Goal: Communication & Community: Answer question/provide support

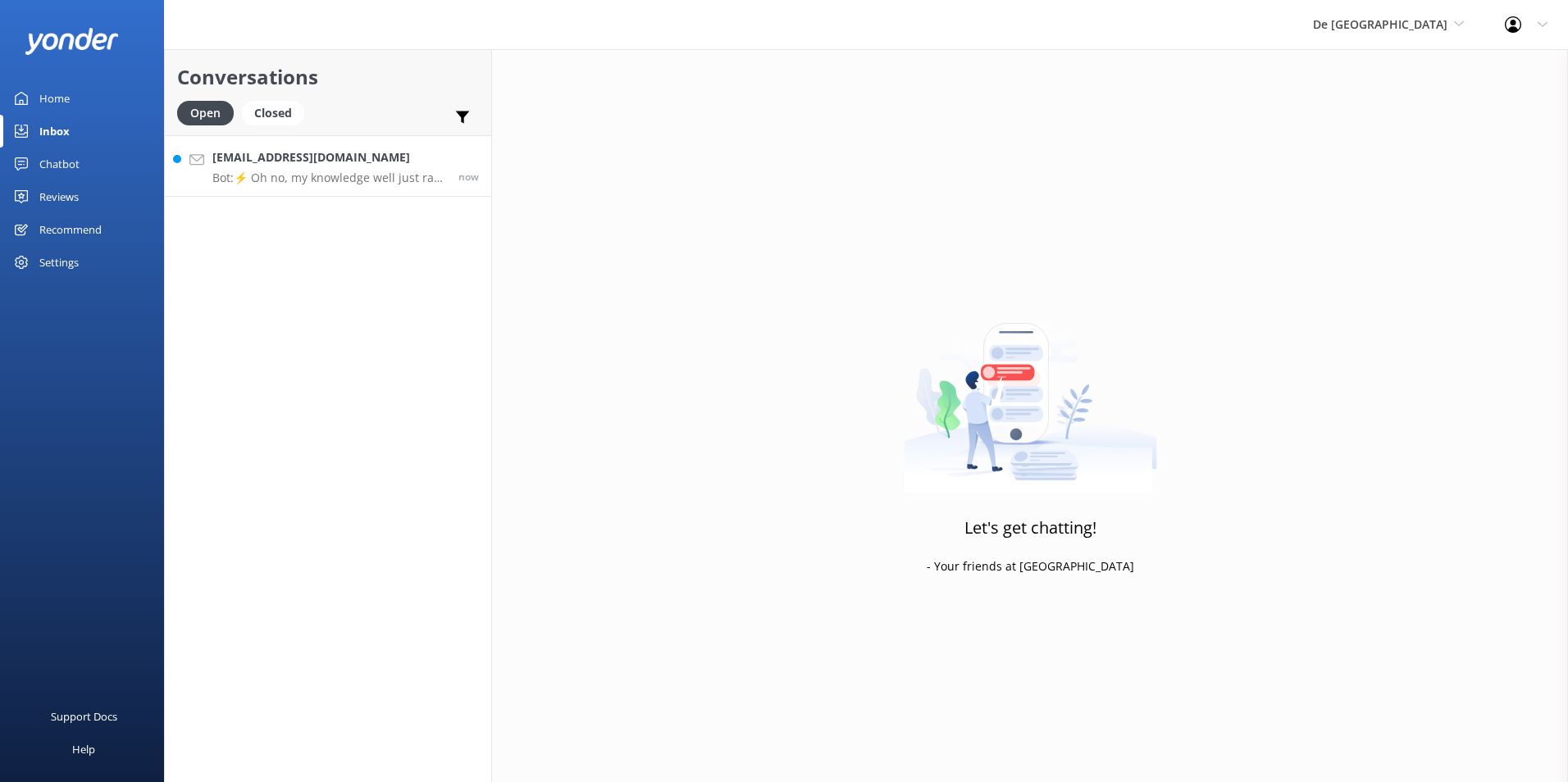
click at [328, 184] on p "Bot: ⚡ Oh no, my knowledge well just ran dry! Could you reshuffle your question…" at bounding box center [329, 177] width 234 height 15
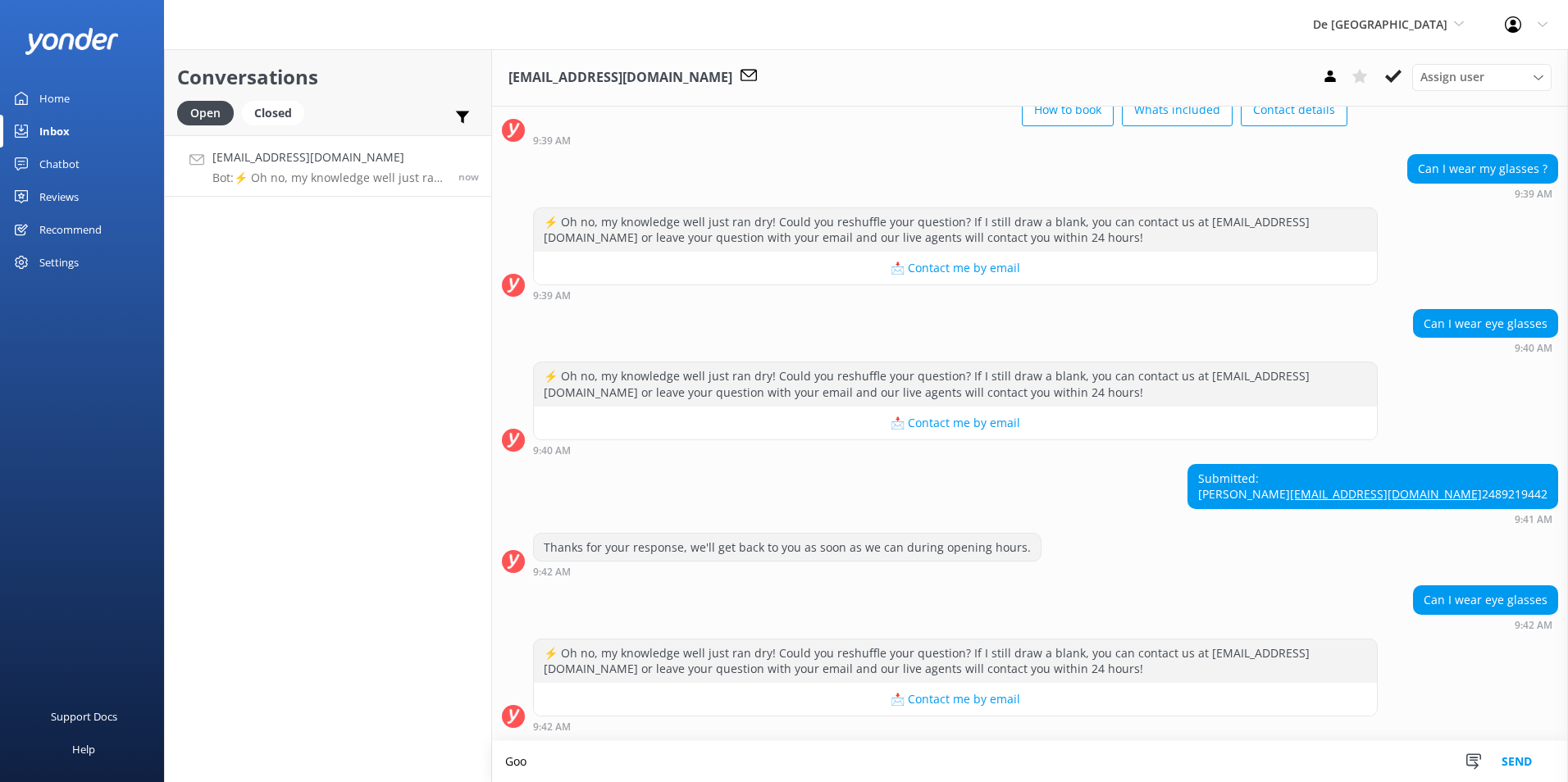
scroll to position [423, 0]
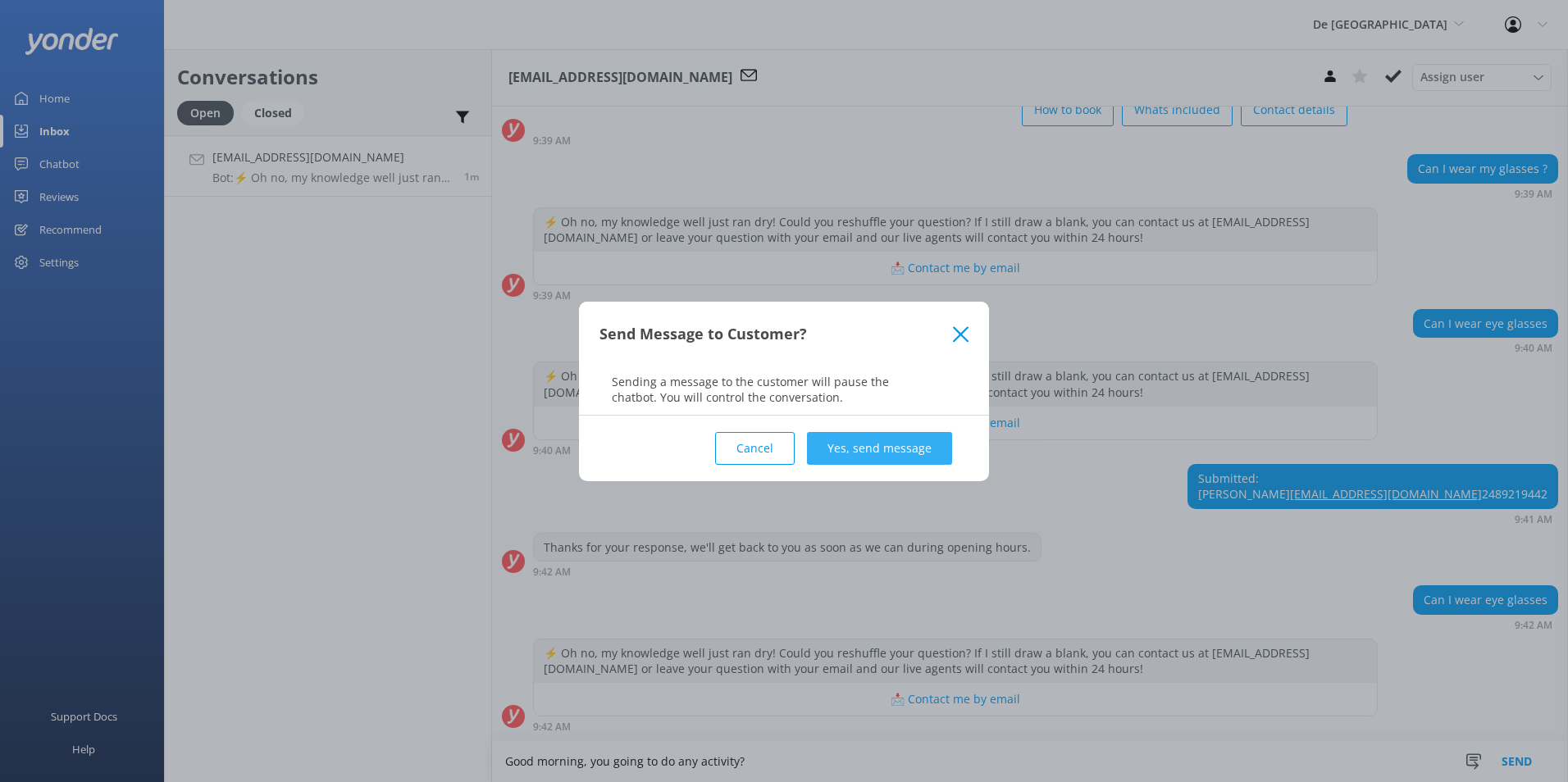
type textarea "Good morning, you going to do any activity?"
click at [932, 454] on button "Yes, send message" at bounding box center [879, 448] width 145 height 33
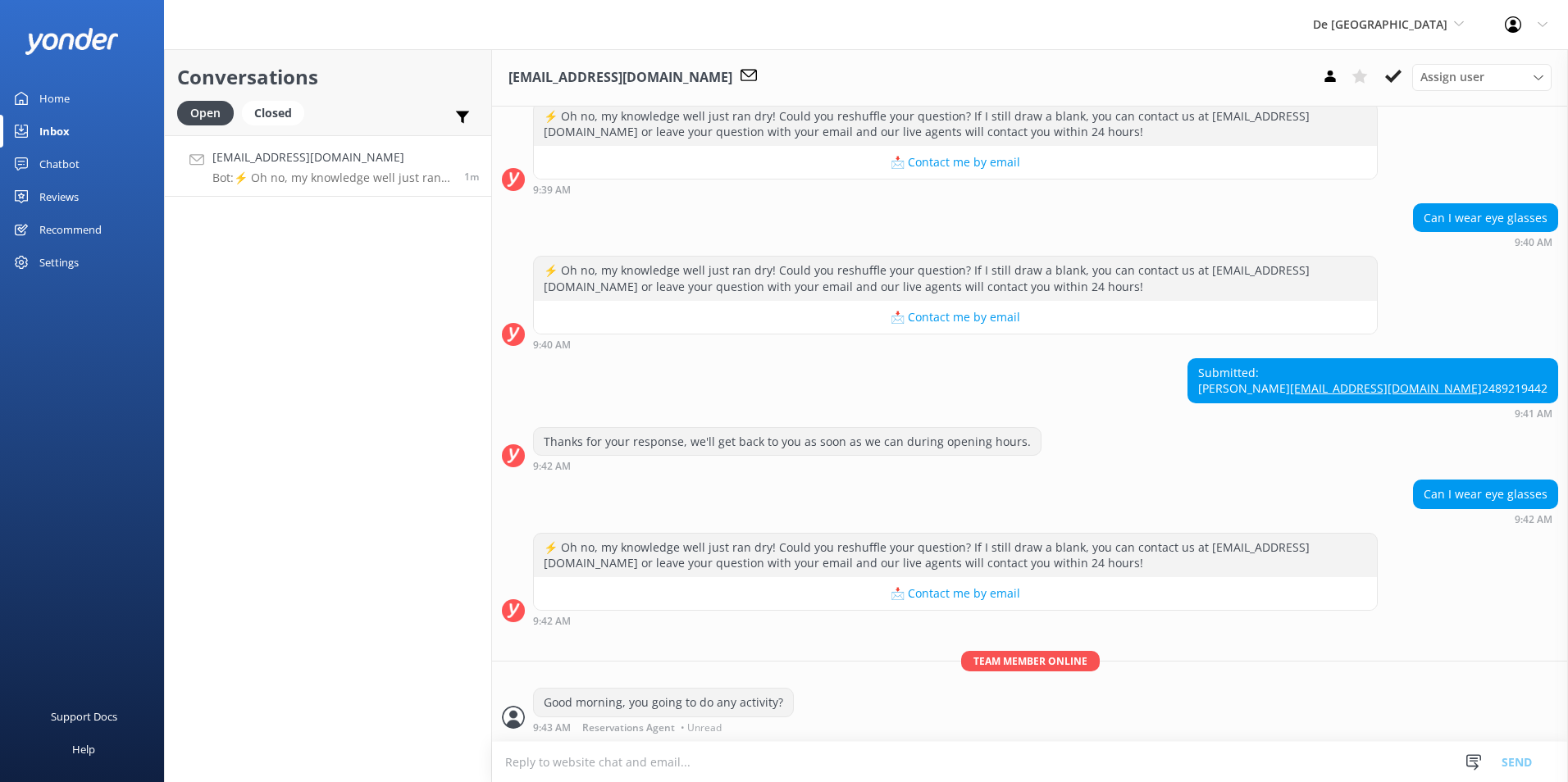
scroll to position [528, 0]
click at [1394, 80] on use at bounding box center [1392, 75] width 16 height 13
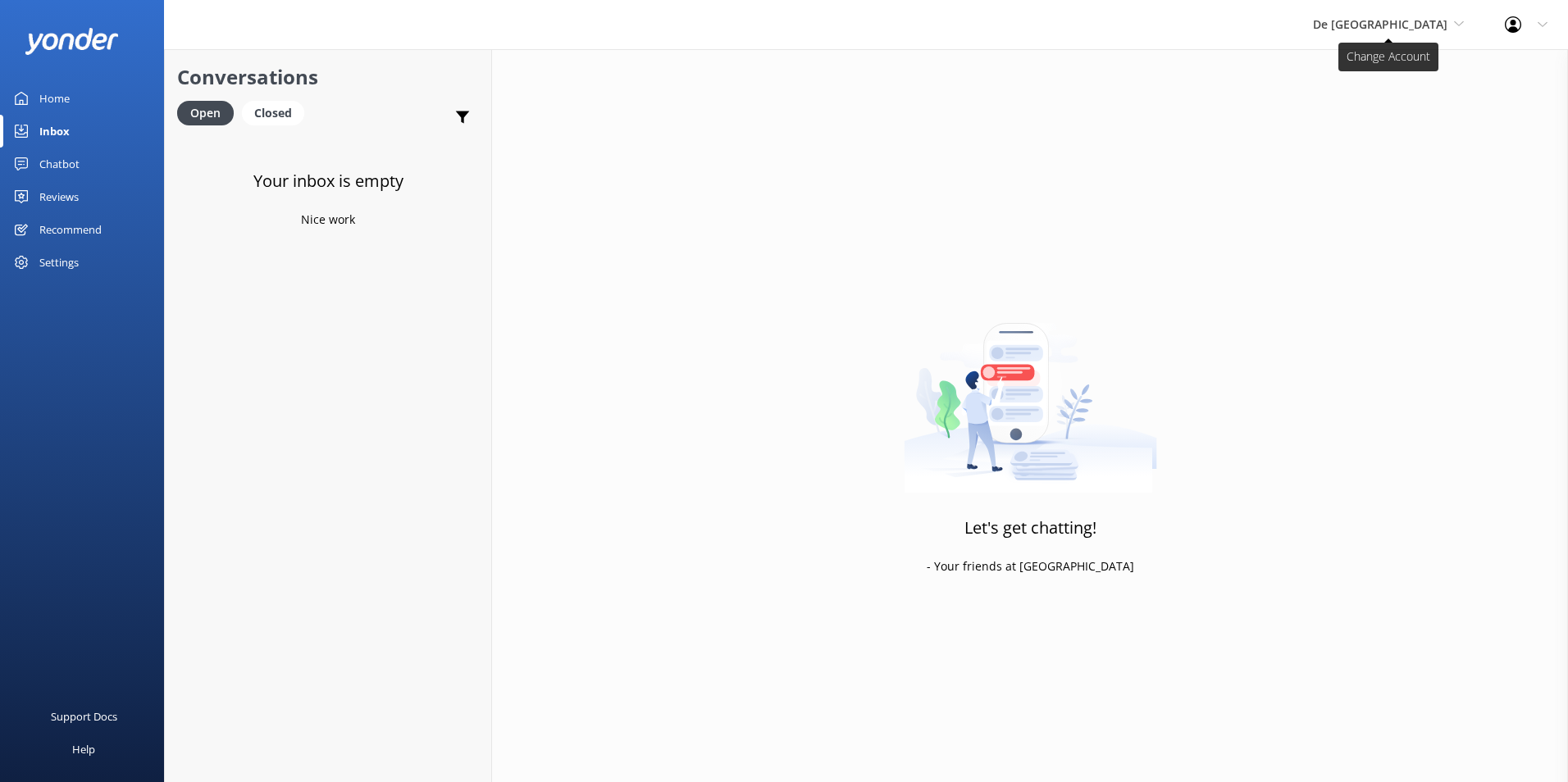
click at [1427, 25] on span "De [GEOGRAPHIC_DATA]" at bounding box center [1379, 24] width 135 height 15
click at [1370, 96] on link "Aruba's Activities Expert" at bounding box center [1373, 108] width 164 height 39
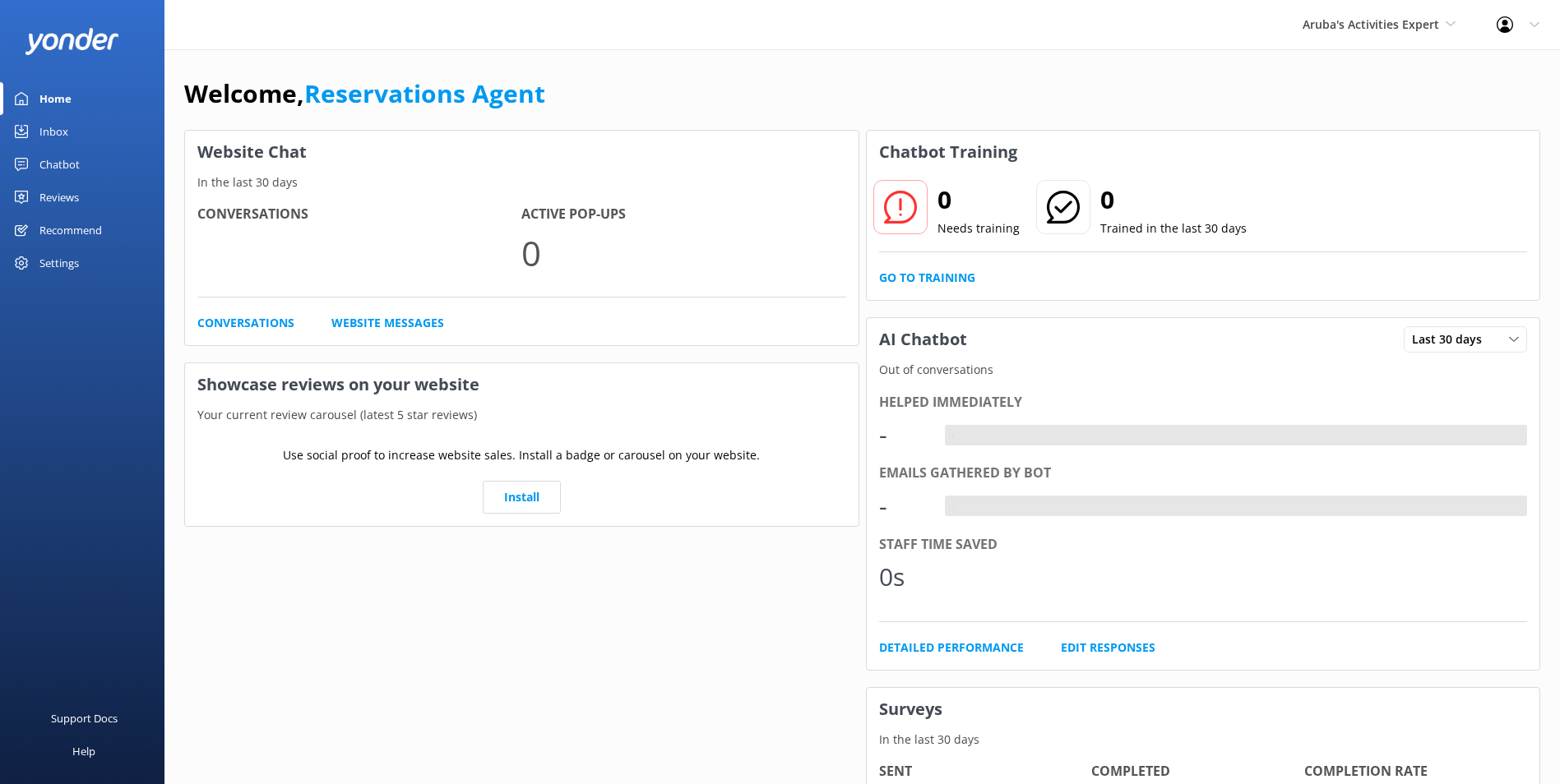
click at [66, 128] on div "Inbox" at bounding box center [53, 132] width 28 height 33
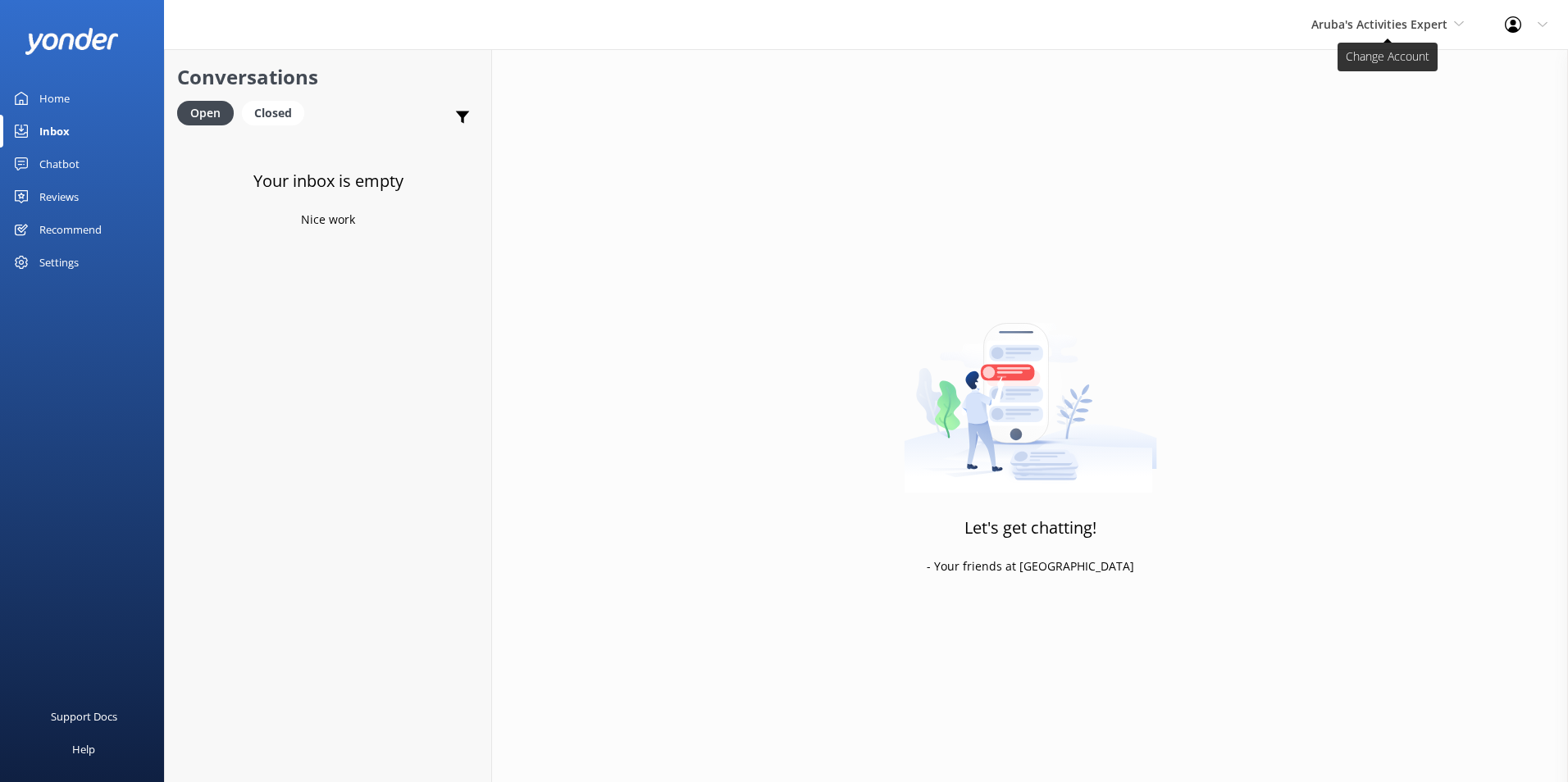
click at [1347, 16] on span "Aruba's Activities Expert" at bounding box center [1379, 24] width 136 height 15
click at [1319, 141] on link "The Captain" at bounding box center [1372, 147] width 164 height 39
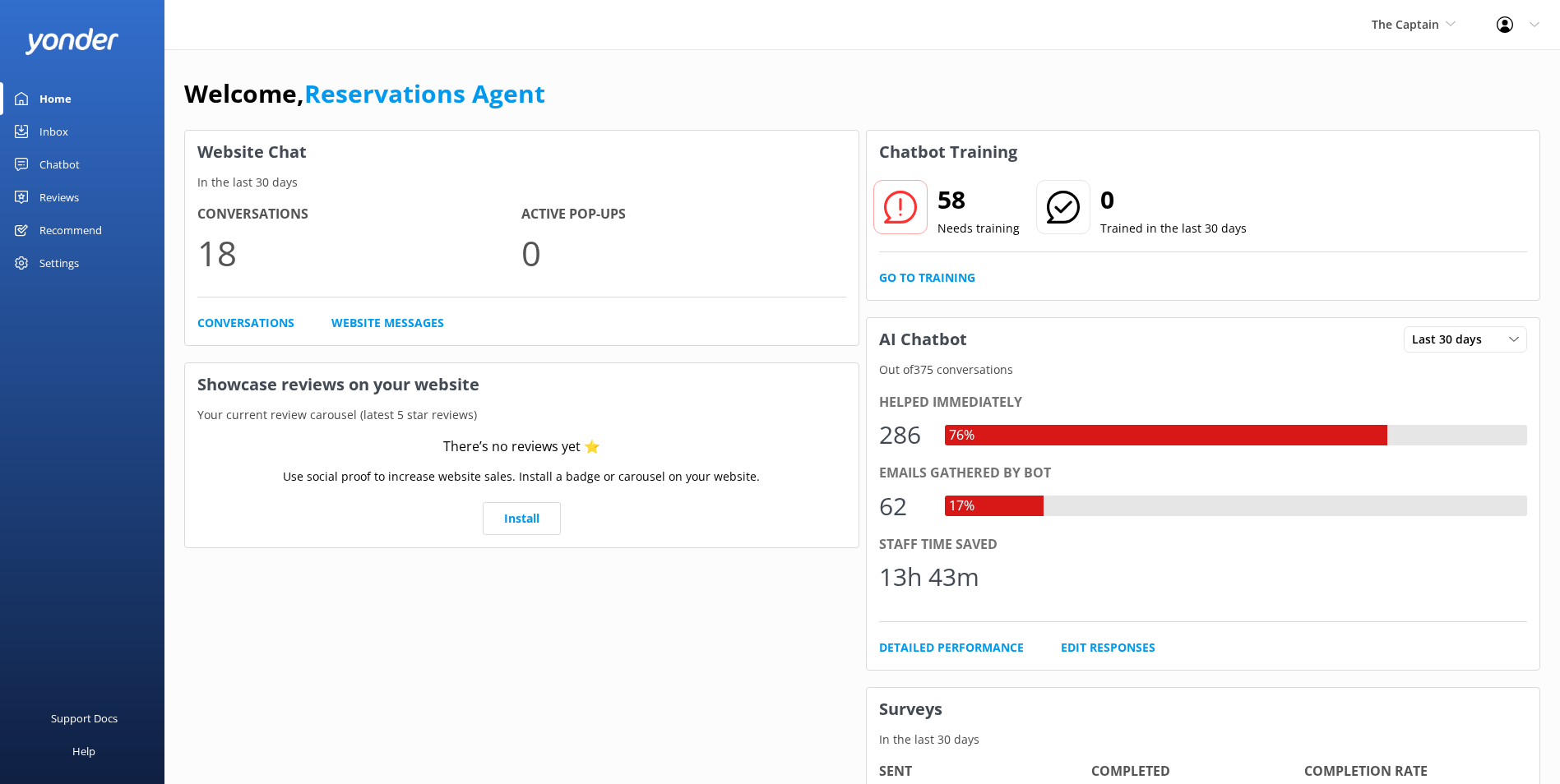
click at [74, 131] on link "Inbox" at bounding box center [82, 132] width 164 height 33
